Goal: Information Seeking & Learning: Learn about a topic

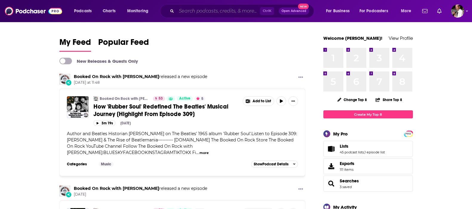
click at [191, 12] on input "Search podcasts, credits, & more..." at bounding box center [218, 11] width 84 height 10
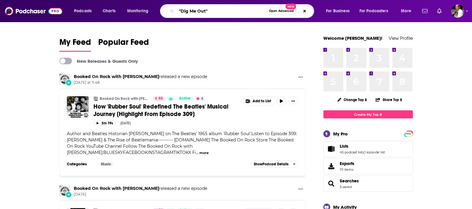
type input ""Dig Me Out""
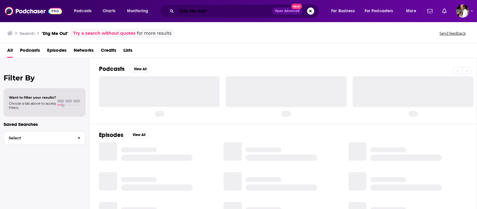
click at [229, 11] on input ""Dig Me Out"" at bounding box center [224, 11] width 96 height 10
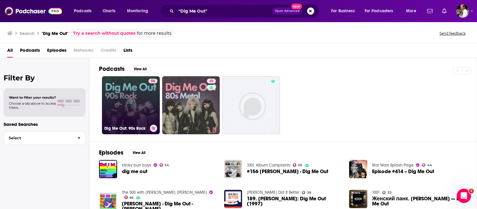
click at [129, 101] on link "58 Dig Me Out: 90s Rock" at bounding box center [131, 105] width 58 height 58
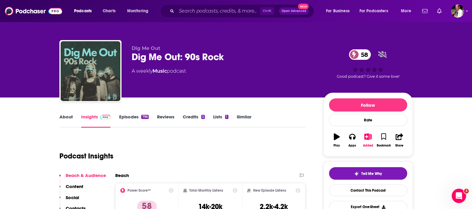
click at [129, 115] on link "Episodes 796" at bounding box center [134, 121] width 30 height 14
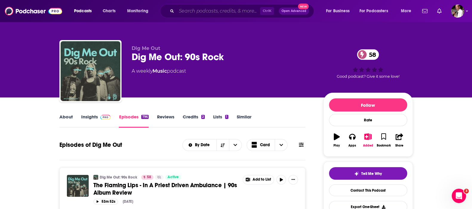
click at [197, 14] on input "Search podcasts, credits, & more..." at bounding box center [218, 11] width 84 height 10
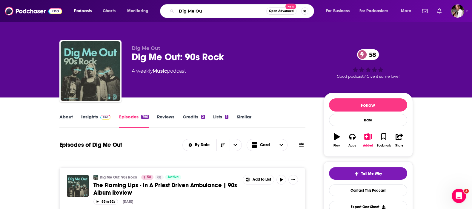
type input "Dig Me Out"
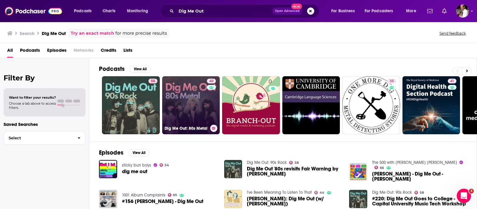
click at [180, 101] on link "40 Dig Me Out: 80s Metal" at bounding box center [191, 105] width 58 height 58
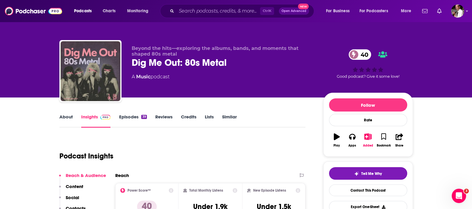
click at [128, 115] on link "Episodes 39" at bounding box center [133, 121] width 28 height 14
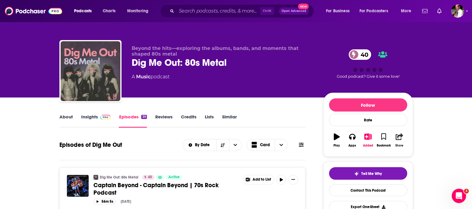
click at [399, 136] on icon "button" at bounding box center [398, 136] width 7 height 7
drag, startPoint x: 450, startPoint y: 165, endPoint x: 441, endPoint y: 163, distance: 8.5
click at [450, 165] on icon "Show Share dropdown" at bounding box center [450, 166] width 12 height 5
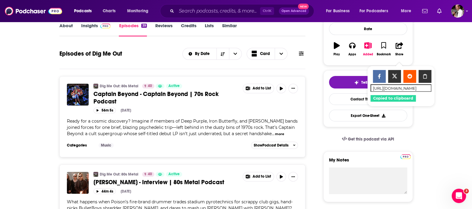
scroll to position [149, 0]
